Goal: Navigation & Orientation: Find specific page/section

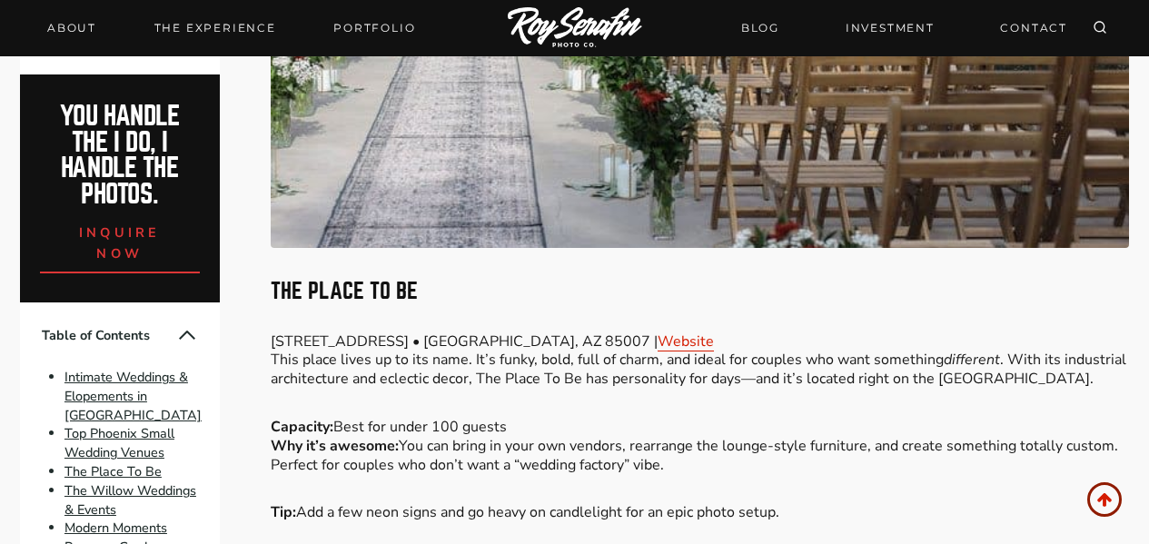
scroll to position [1816, 0]
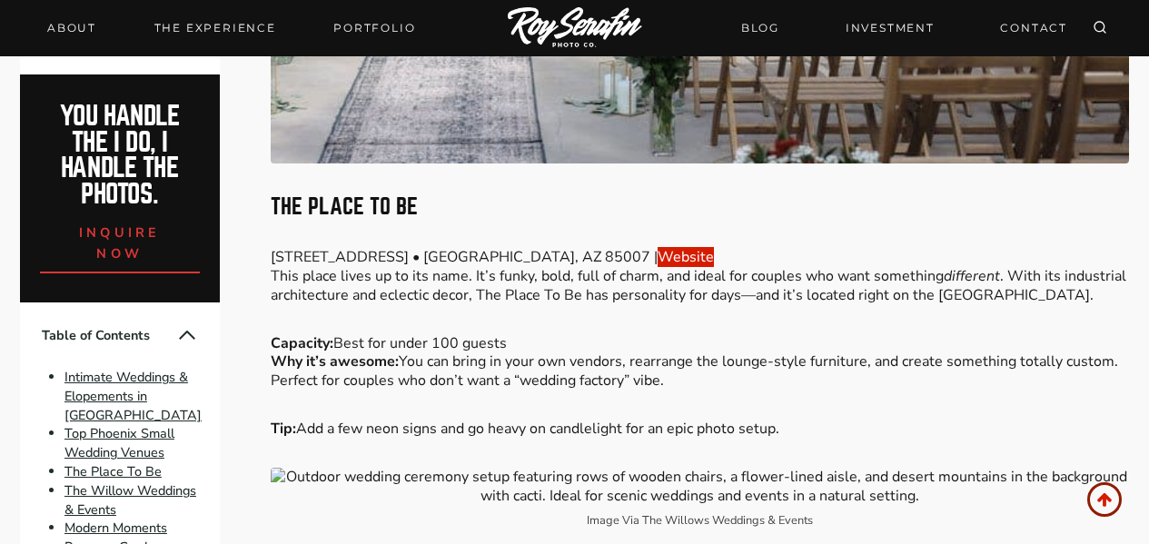
click at [658, 247] on link "Website" at bounding box center [686, 257] width 56 height 20
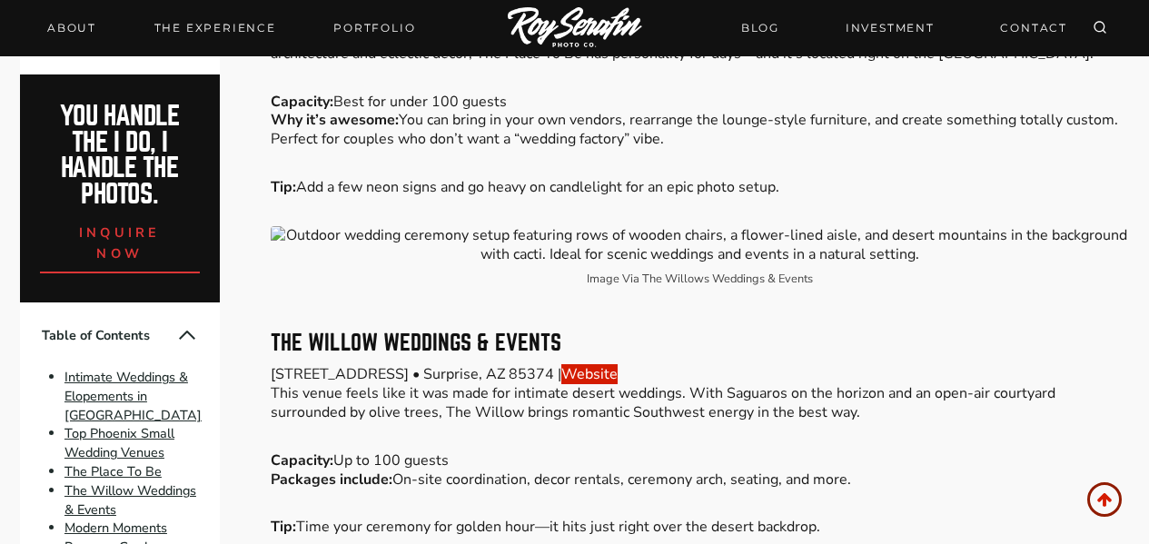
click at [618, 364] on link "Website" at bounding box center [589, 374] width 56 height 20
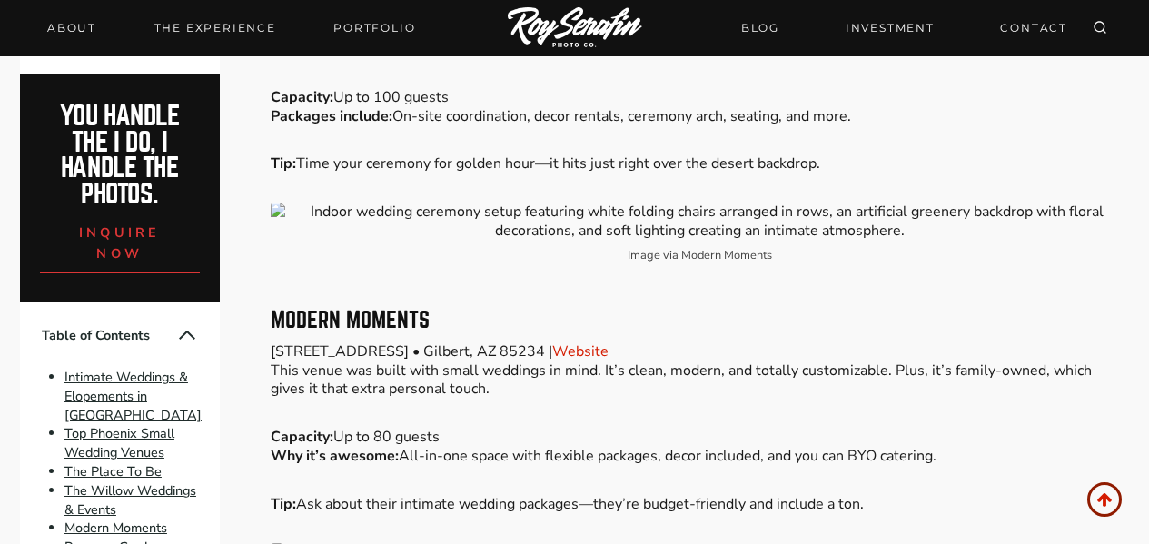
scroll to position [2543, 0]
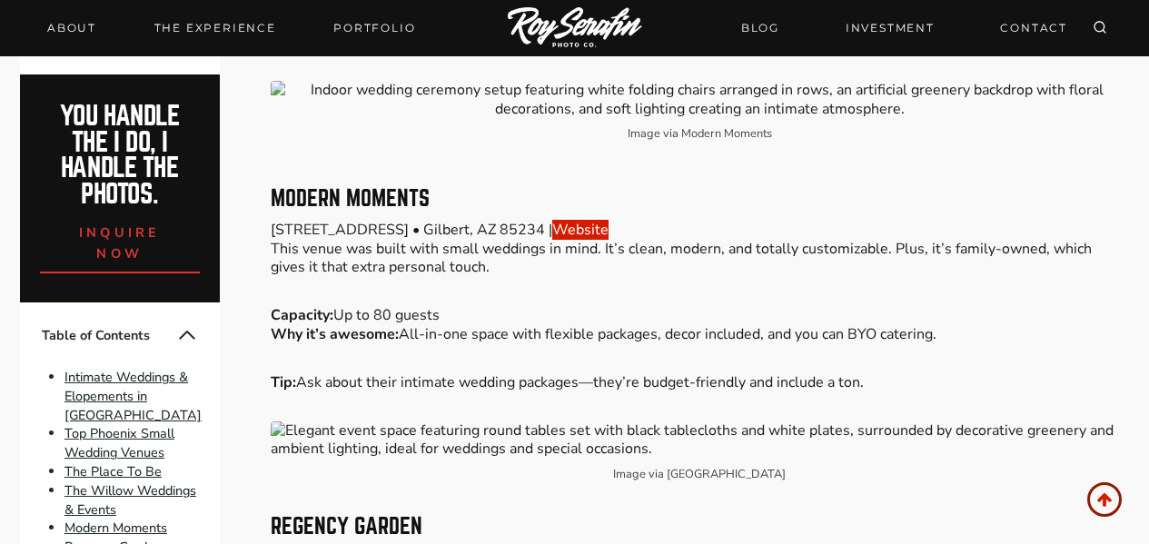
click at [595, 220] on link "Website" at bounding box center [580, 230] width 56 height 20
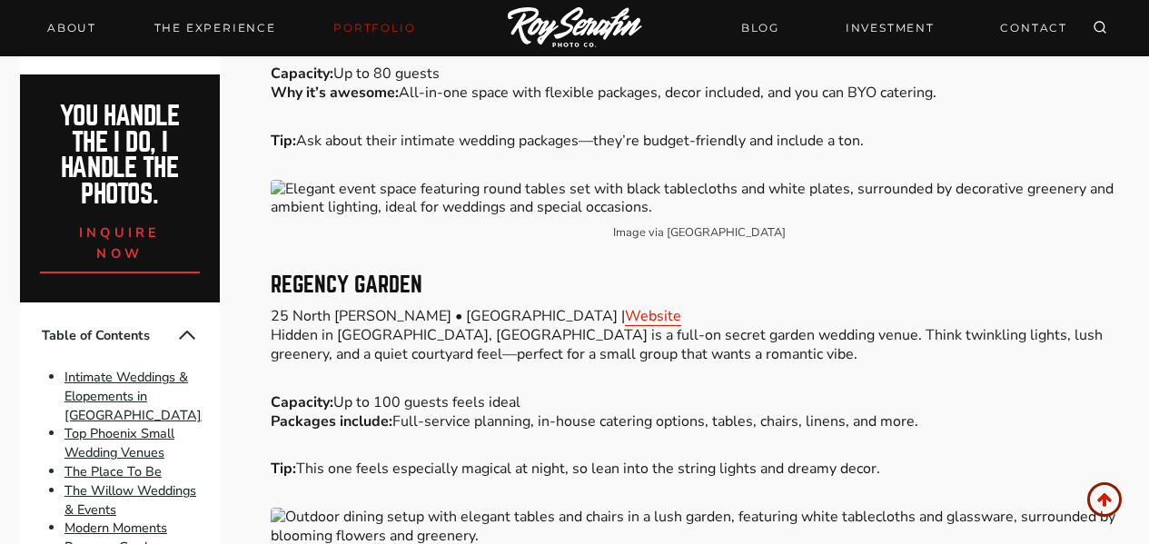
scroll to position [2180, 0]
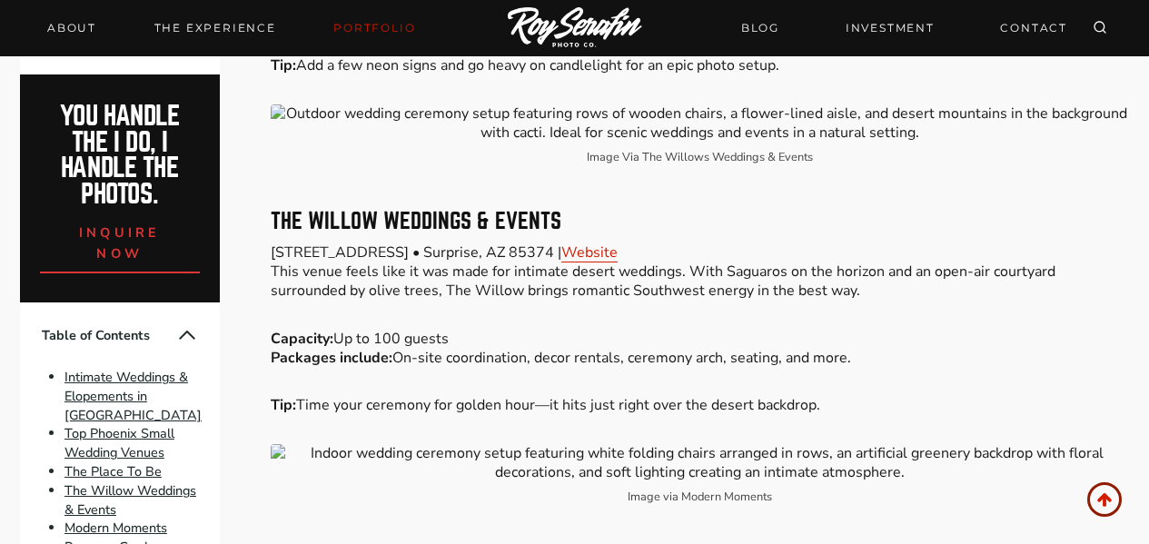
click at [351, 34] on link "Portfolio" at bounding box center [374, 27] width 104 height 25
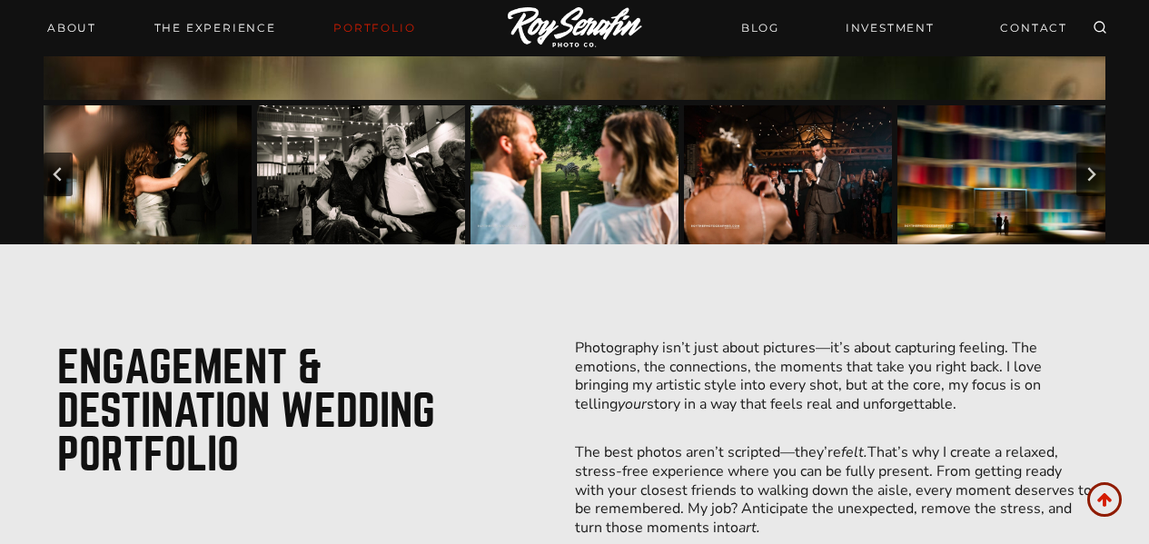
scroll to position [605, 0]
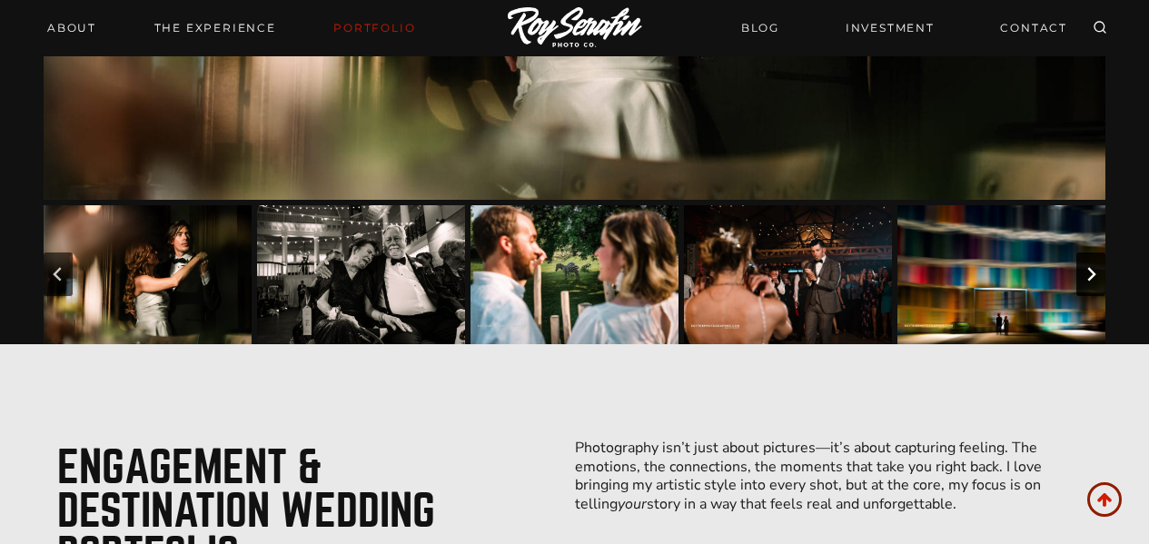
click at [1090, 284] on button "Next slide" at bounding box center [1090, 274] width 29 height 44
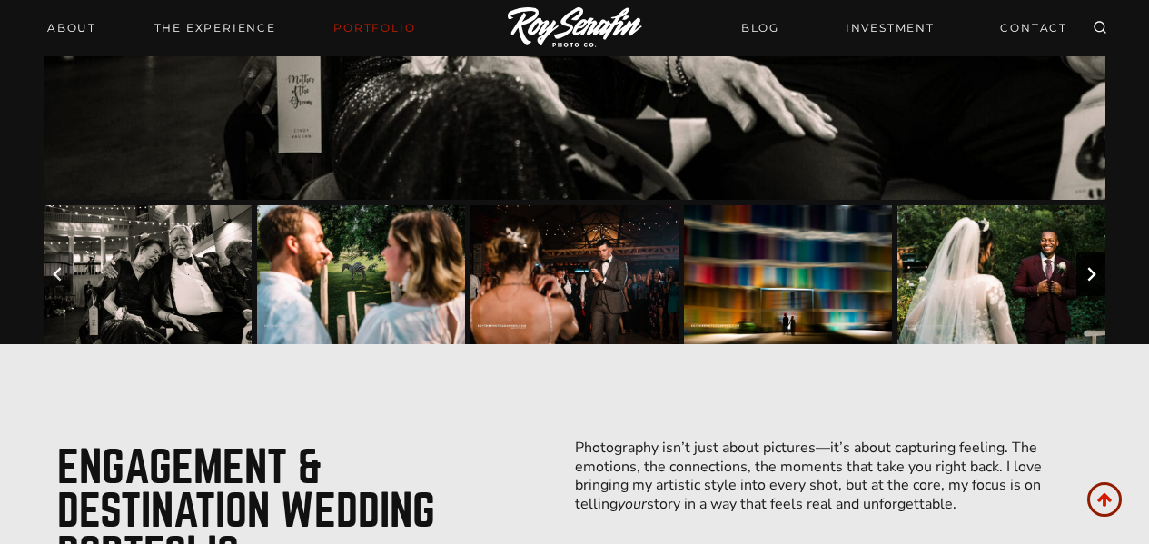
click at [1090, 284] on button "Next slide" at bounding box center [1090, 274] width 29 height 44
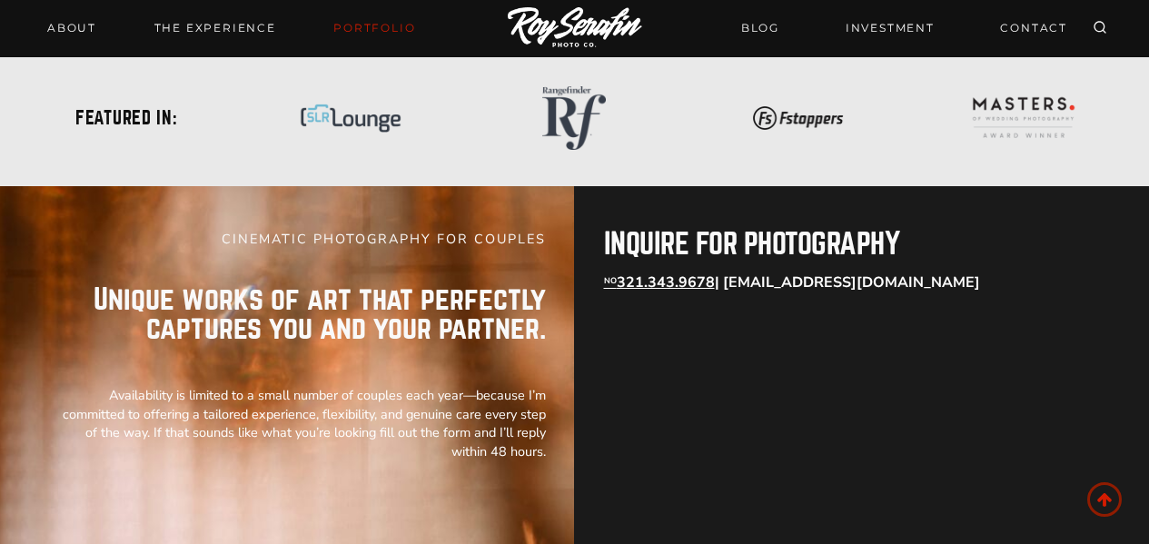
scroll to position [1453, 0]
